Goal: Task Accomplishment & Management: Use online tool/utility

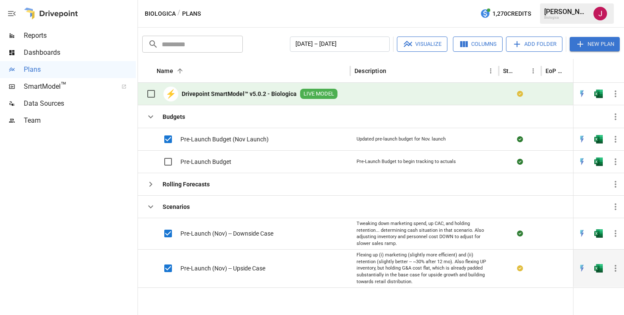
click at [218, 274] on div "Pre-Launch (Nov) -- Upside Case" at bounding box center [203, 268] width 123 height 18
click at [217, 268] on span "Pre-Launch (Nov) -- Upside Case" at bounding box center [222, 268] width 85 height 8
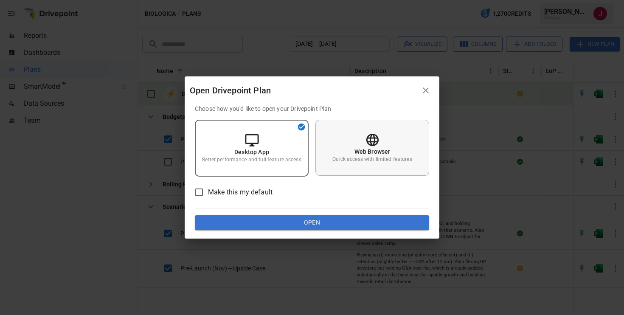
click at [372, 145] on icon at bounding box center [372, 139] width 12 height 12
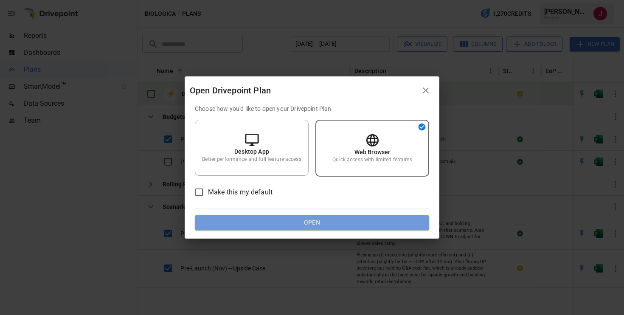
click at [324, 227] on button "Open" at bounding box center [312, 222] width 234 height 15
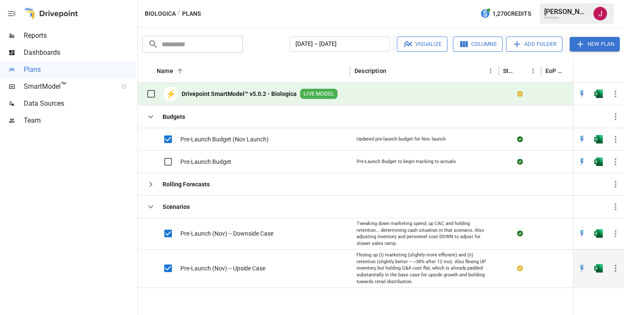
click at [615, 269] on icon "button" at bounding box center [615, 268] width 2 height 7
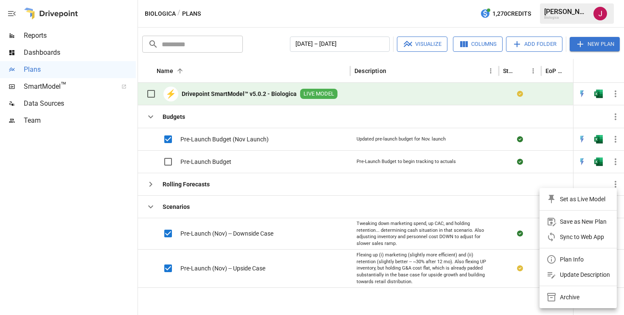
click at [565, 232] on div "Sync to Web App" at bounding box center [582, 237] width 44 height 10
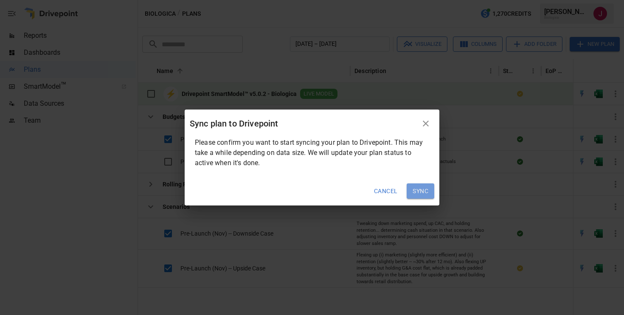
click at [422, 191] on button "Sync" at bounding box center [420, 190] width 28 height 15
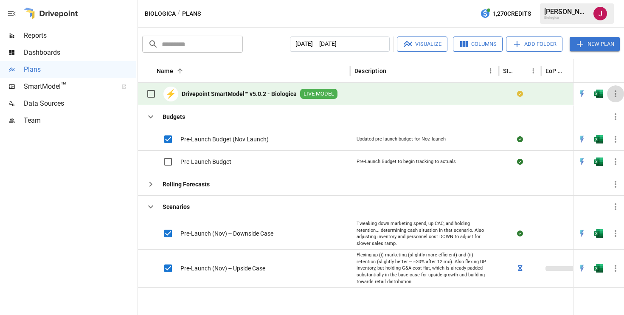
click at [617, 95] on icon "button" at bounding box center [615, 94] width 10 height 10
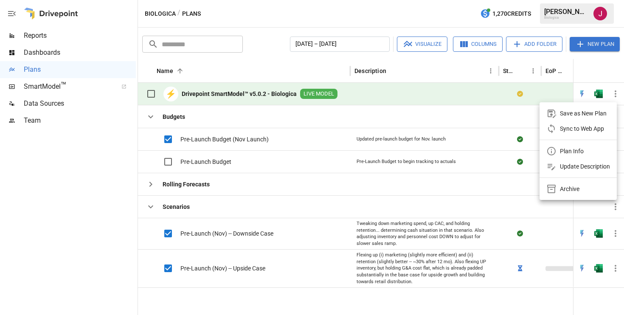
click at [569, 129] on div "Sync to Web App" at bounding box center [582, 128] width 44 height 10
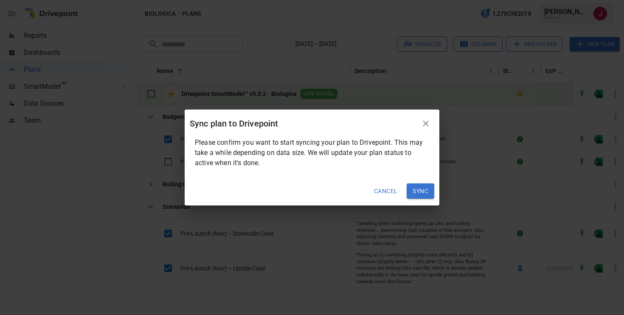
click at [420, 193] on button "Sync" at bounding box center [420, 190] width 28 height 15
